Goal: Navigation & Orientation: Find specific page/section

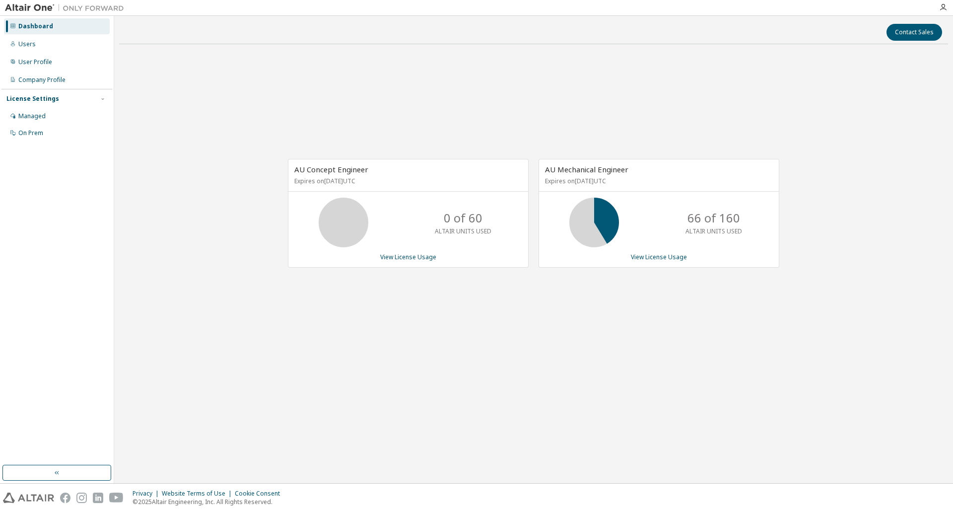
click at [277, 360] on div "AU Concept Engineer Expires on [DATE] UTC 0 of 60 ALTAIR UNITS USED View Licens…" at bounding box center [533, 218] width 829 height 332
